Goal: Task Accomplishment & Management: Manage account settings

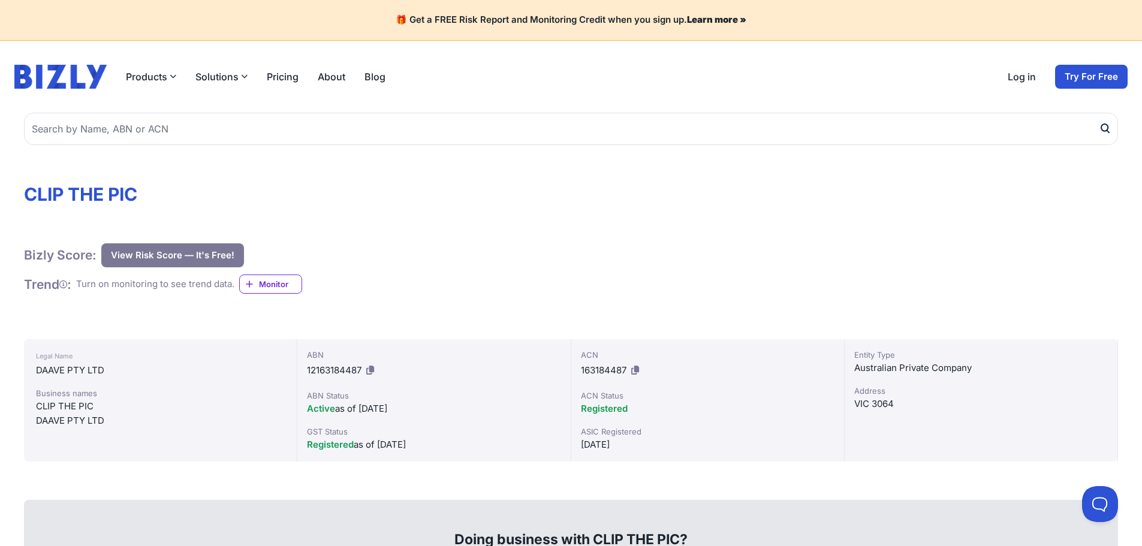
scroll to position [120, 0]
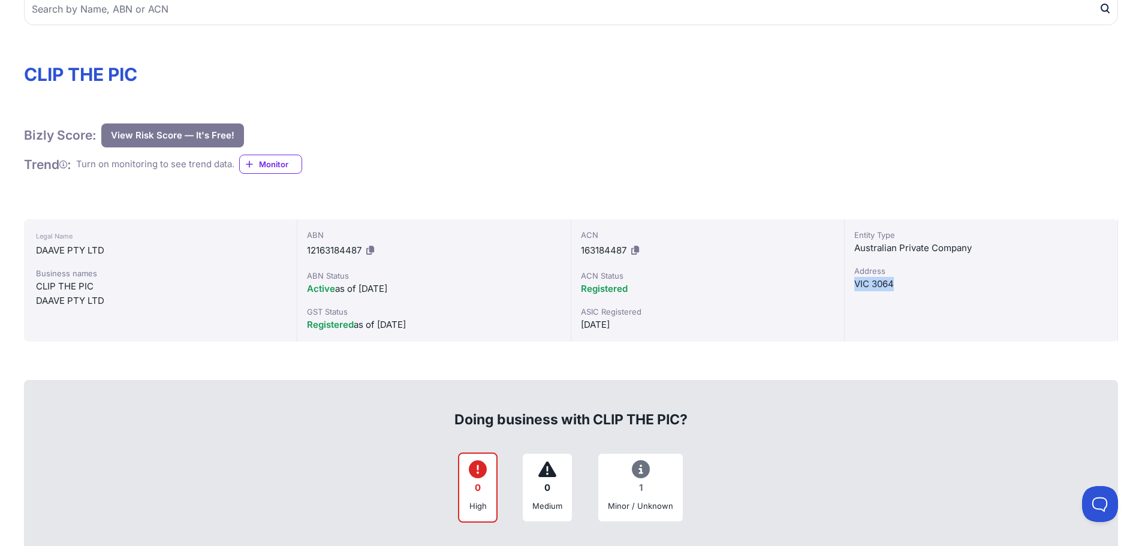
drag, startPoint x: 857, startPoint y: 285, endPoint x: 917, endPoint y: 282, distance: 60.0
click at [917, 282] on div "VIC 3064" at bounding box center [981, 284] width 254 height 14
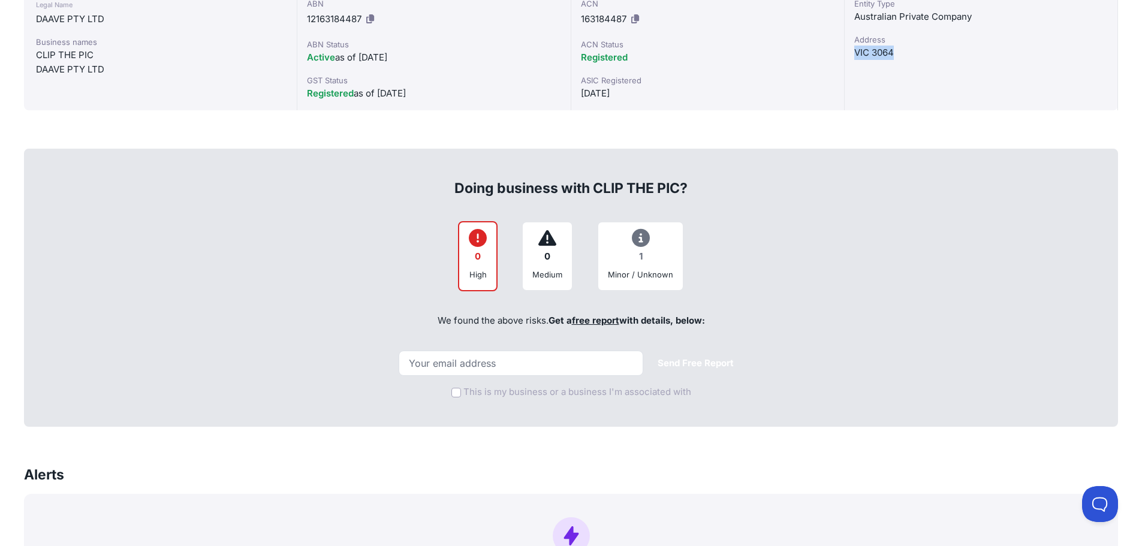
scroll to position [360, 0]
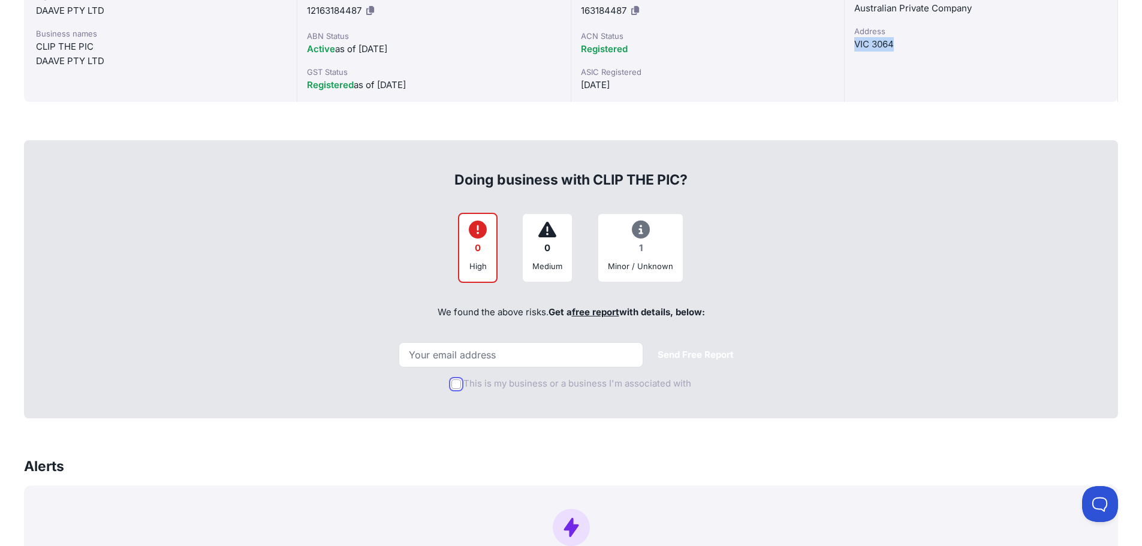
click at [457, 384] on input "This is my business or a business I'm associated with" at bounding box center [456, 384] width 10 height 10
checkbox input "true"
click at [488, 355] on input "email" at bounding box center [521, 354] width 245 height 25
type input "[EMAIL_ADDRESS][DOMAIN_NAME]"
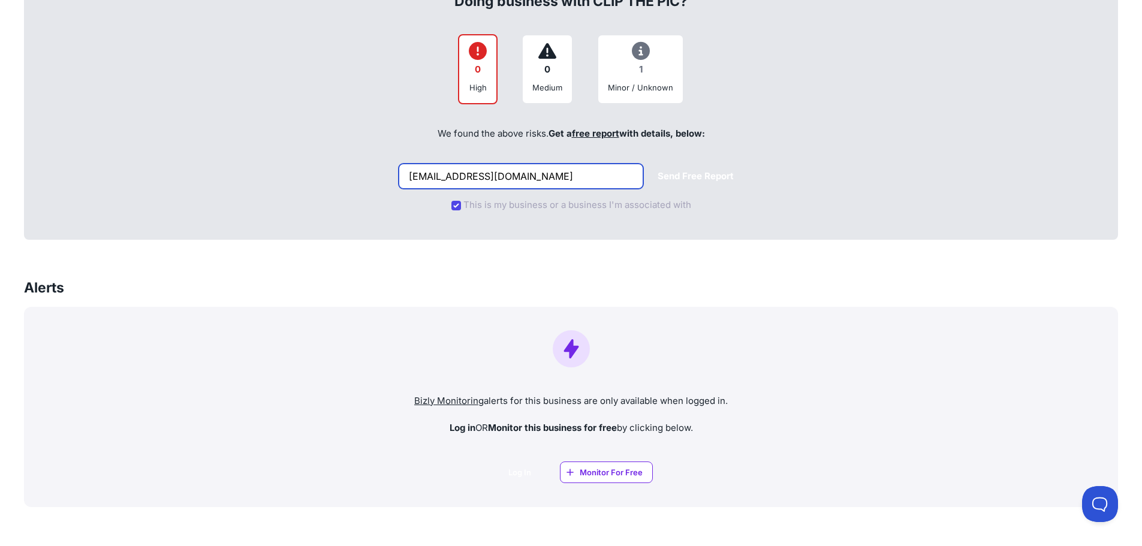
scroll to position [287, 0]
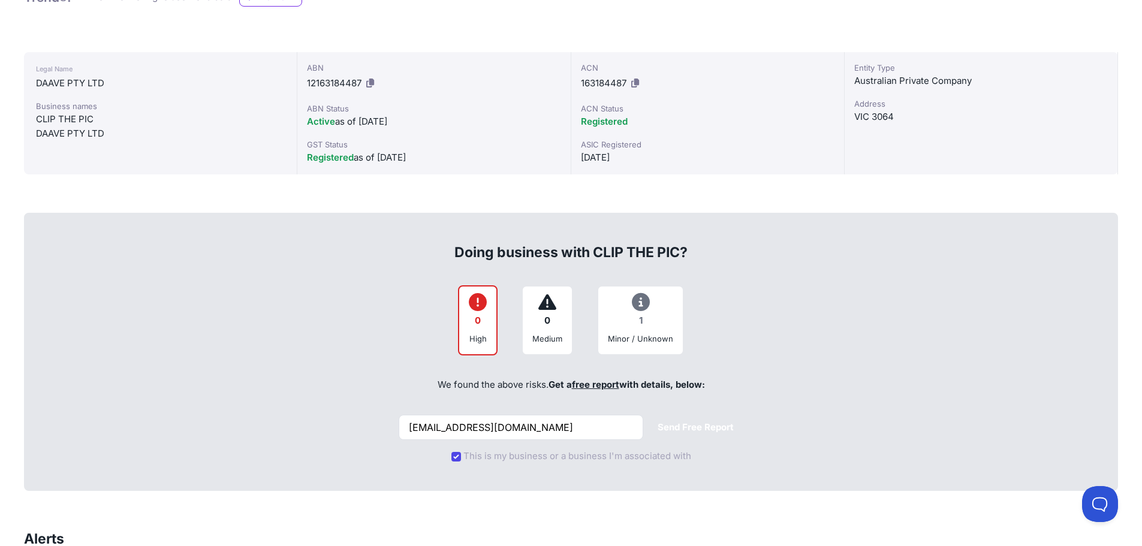
click at [472, 303] on icon at bounding box center [478, 302] width 18 height 1
click at [480, 327] on div "0" at bounding box center [478, 320] width 18 height 23
click at [479, 333] on div "High" at bounding box center [478, 339] width 18 height 12
drag, startPoint x: 472, startPoint y: 302, endPoint x: 758, endPoint y: 326, distance: 286.9
click at [710, 309] on div "0 High 0 Medium 1 Minor / Unknown" at bounding box center [571, 320] width 1068 height 70
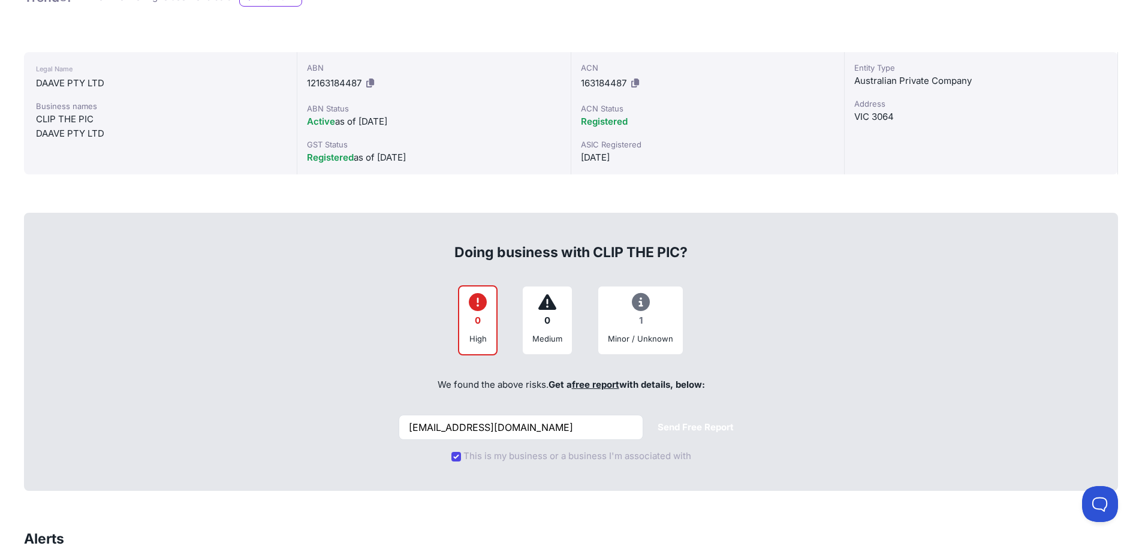
click at [762, 327] on div "0 High 0 Medium 1 Minor / Unknown" at bounding box center [571, 320] width 1068 height 70
drag, startPoint x: 603, startPoint y: 339, endPoint x: 702, endPoint y: 339, distance: 98.9
click at [702, 339] on div "0 High 0 Medium 1 Minor / Unknown" at bounding box center [571, 320] width 1068 height 70
click at [767, 340] on div "0 High 0 Medium 1 Minor / Unknown" at bounding box center [571, 320] width 1068 height 70
click at [672, 427] on button "Send Free Report" at bounding box center [695, 427] width 95 height 23
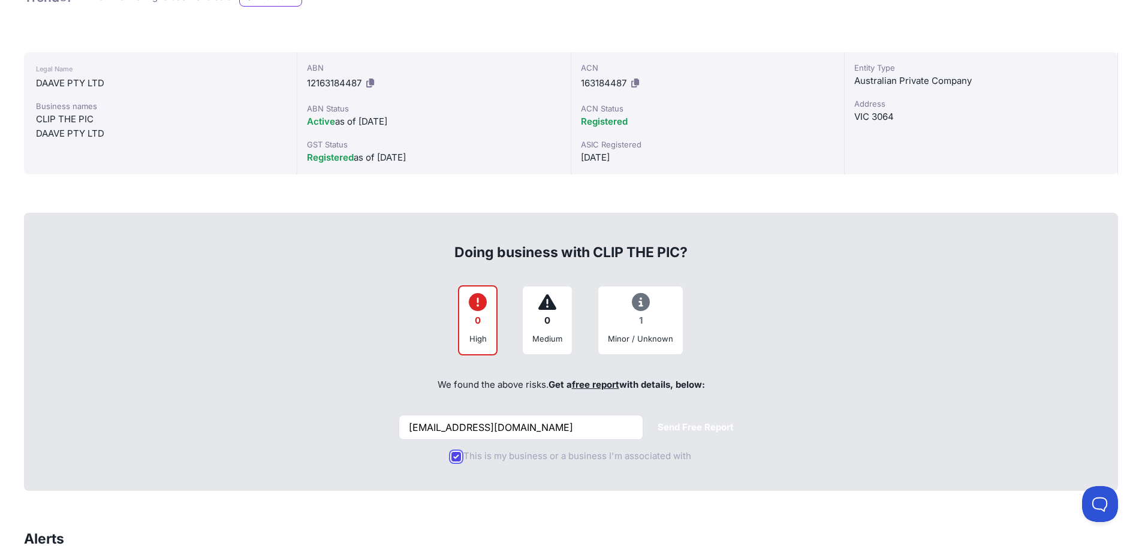
click at [457, 457] on input "This is my business or a business I'm associated with" at bounding box center [456, 457] width 10 height 10
checkbox input "false"
click at [673, 427] on button "Send Free Report" at bounding box center [695, 427] width 95 height 23
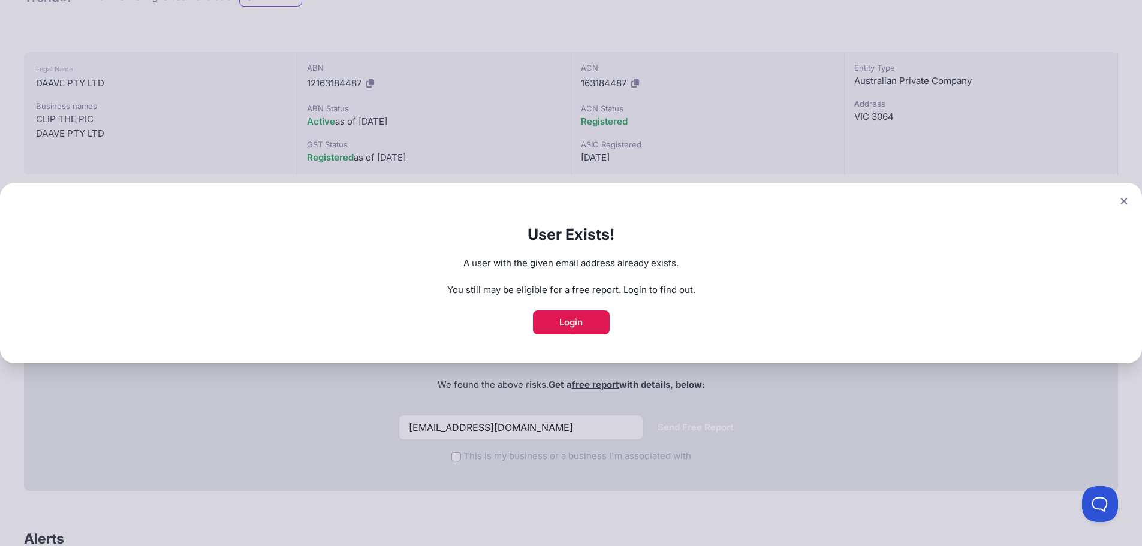
click at [583, 325] on link "Login" at bounding box center [571, 322] width 77 height 24
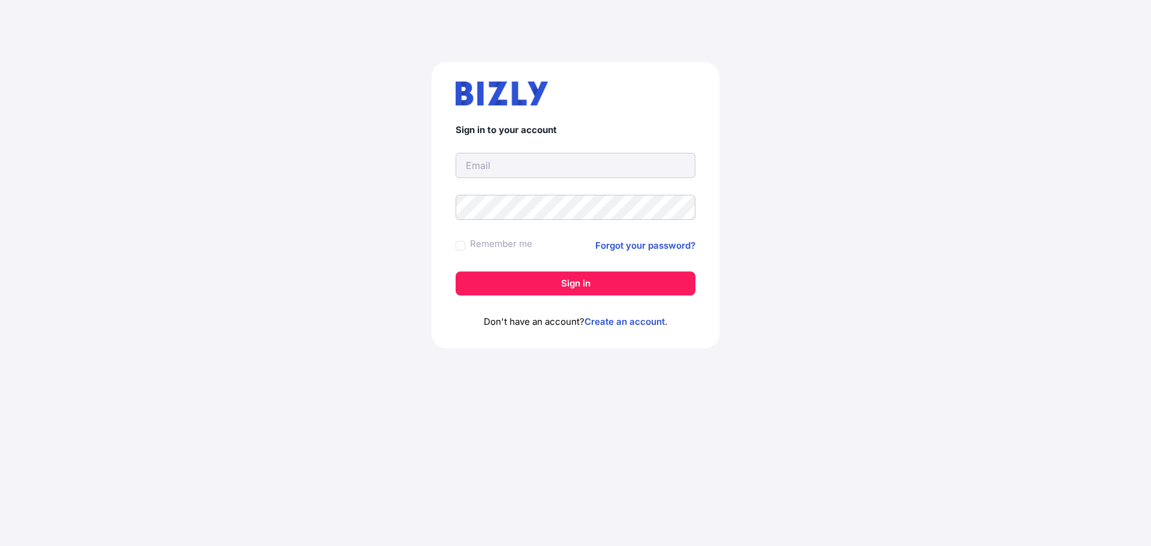
click at [488, 168] on input "text" at bounding box center [576, 165] width 240 height 25
type input "[EMAIL_ADDRESS][DOMAIN_NAME]"
click at [618, 244] on link "Forgot your password?" at bounding box center [645, 246] width 100 height 14
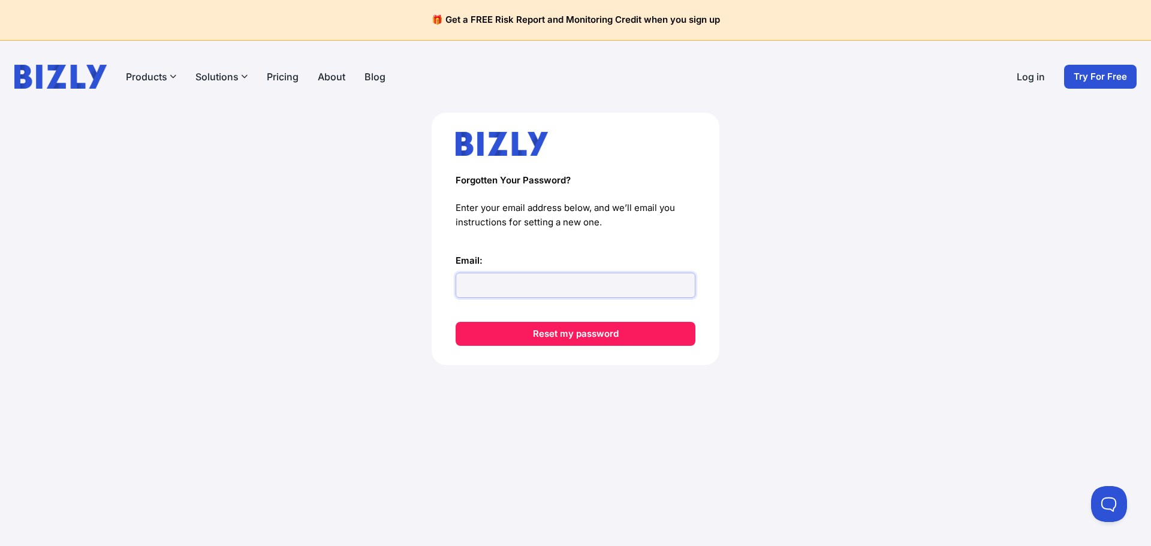
click at [499, 287] on input "Email:" at bounding box center [576, 285] width 240 height 25
type input "[EMAIL_ADDRESS][DOMAIN_NAME]"
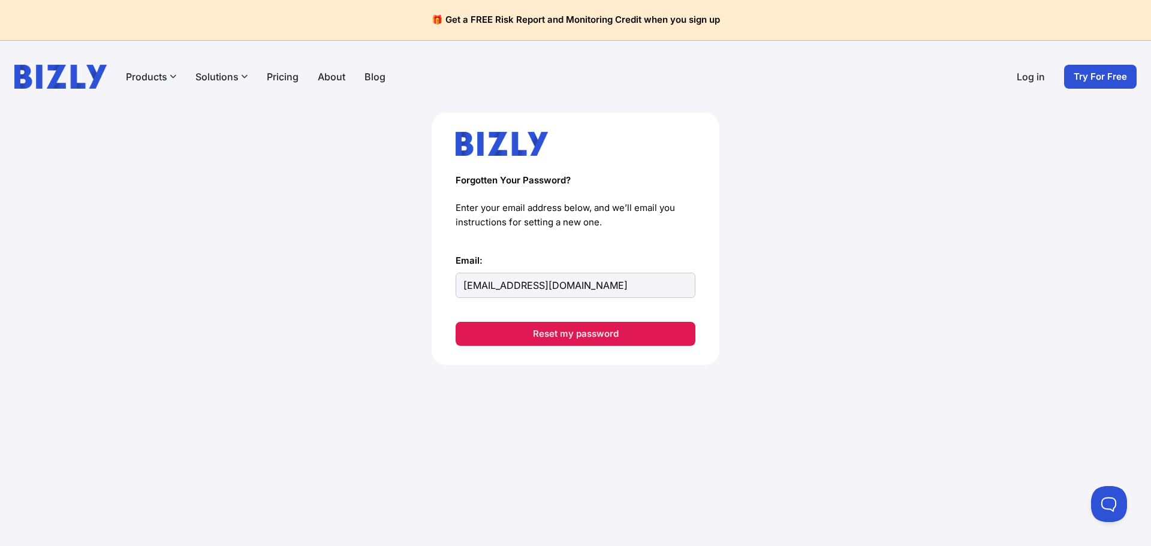
click at [571, 331] on button "Reset my password" at bounding box center [576, 334] width 240 height 24
